Goal: Task Accomplishment & Management: Manage account settings

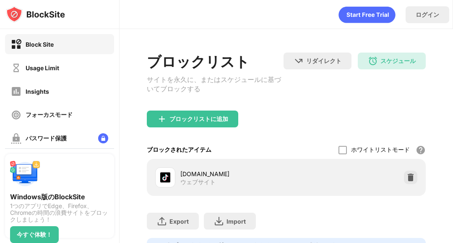
click at [78, 92] on div "Insights" at bounding box center [59, 91] width 109 height 20
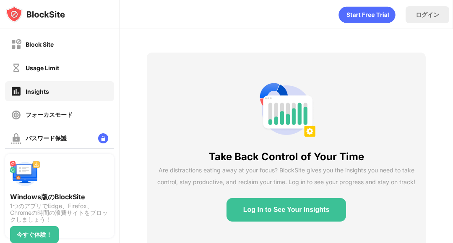
click at [87, 70] on div "Usage Limit" at bounding box center [59, 68] width 109 height 20
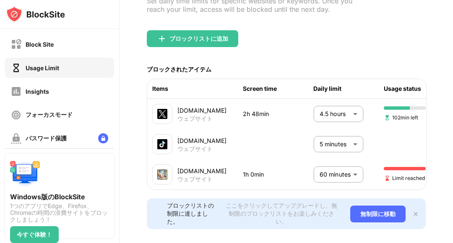
scroll to position [77, 0]
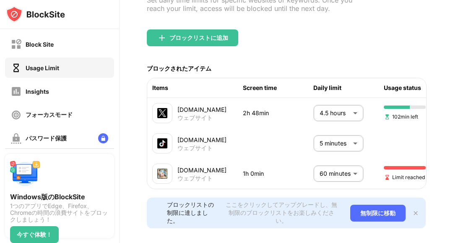
click at [360, 165] on body "Block Site Usage Limit Insights フォーカスモード パスワード保護 カスタムブロックページ 設定 情報 ブロッキング 他のデバイ…" at bounding box center [226, 121] width 453 height 243
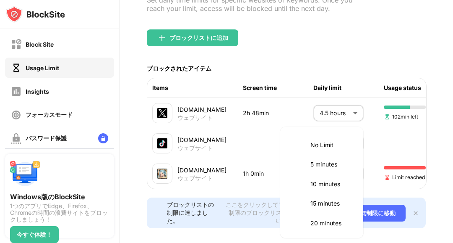
scroll to position [196, 0]
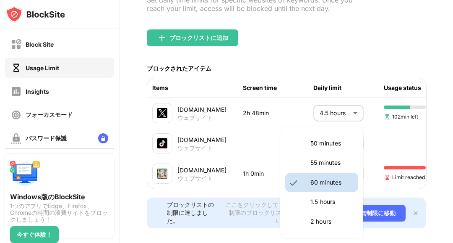
click at [351, 176] on li "60 minutes" at bounding box center [321, 182] width 73 height 19
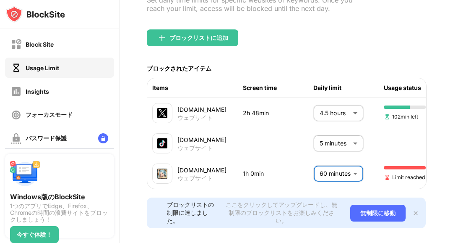
click at [340, 171] on body "Block Site Usage Limit Insights フォーカスモード パスワード保護 カスタムブロックページ 設定 情報 ブロッキング 他のデバイ…" at bounding box center [226, 121] width 453 height 243
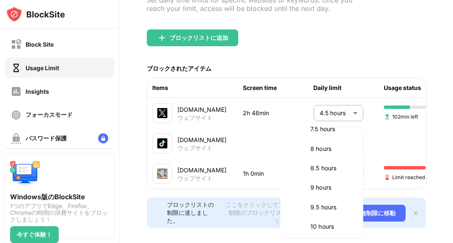
scroll to position [557, 0]
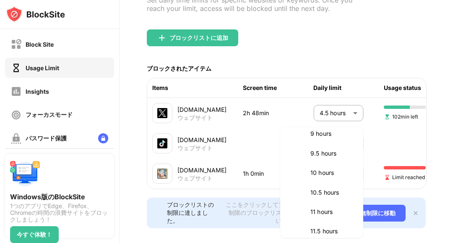
click at [333, 170] on p "10 hours" at bounding box center [332, 172] width 43 height 9
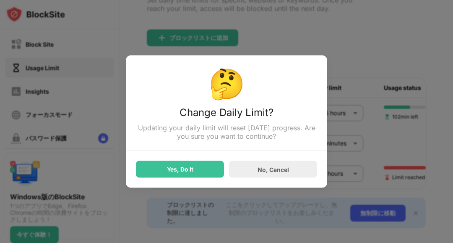
click at [315, 170] on div "No, Cancel" at bounding box center [273, 169] width 88 height 17
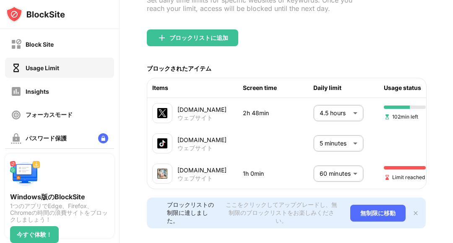
click at [329, 169] on body "Block Site Usage Limit Insights フォーカスモード パスワード保護 カスタムブロックページ 設定 情報 ブロッキング 他のデバイ…" at bounding box center [226, 121] width 453 height 243
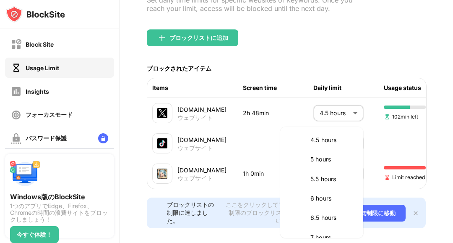
scroll to position [554, 0]
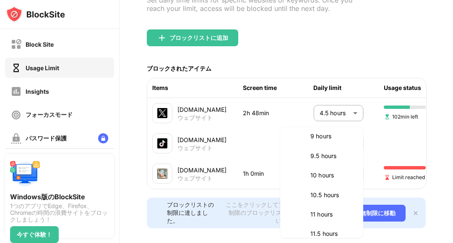
click at [318, 152] on p "9.5 hours" at bounding box center [332, 155] width 43 height 9
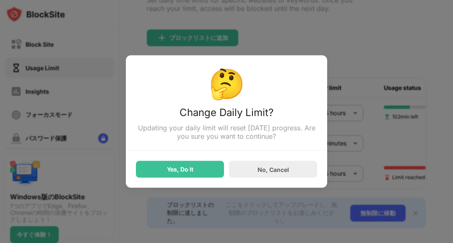
click at [317, 153] on li "9 hours" at bounding box center [332, 157] width 55 height 11
type input "***"
click at [198, 164] on div "Yes, Do It" at bounding box center [180, 169] width 88 height 17
